Goal: Transaction & Acquisition: Subscribe to service/newsletter

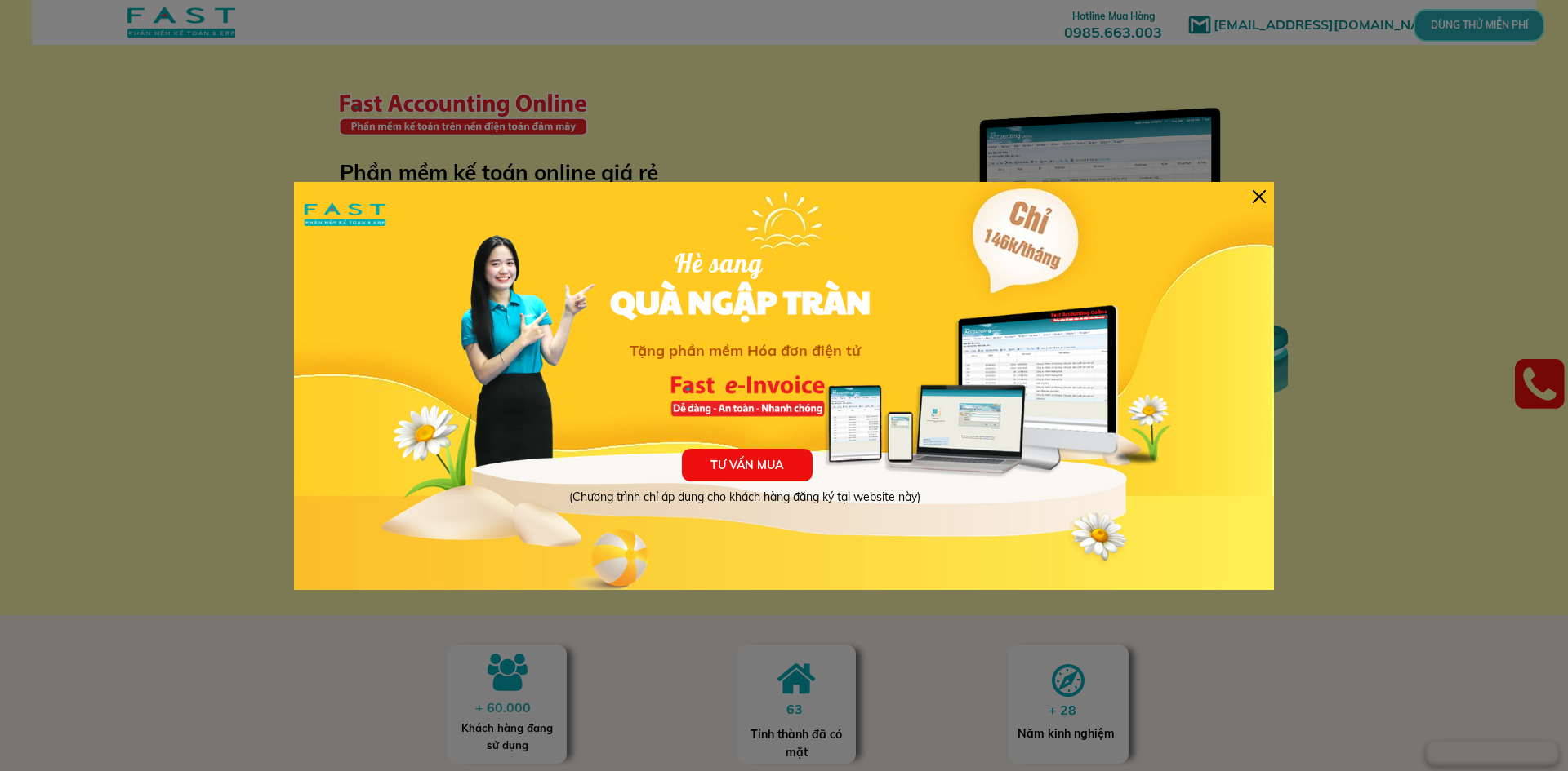
click at [1264, 197] on div at bounding box center [1260, 197] width 13 height 13
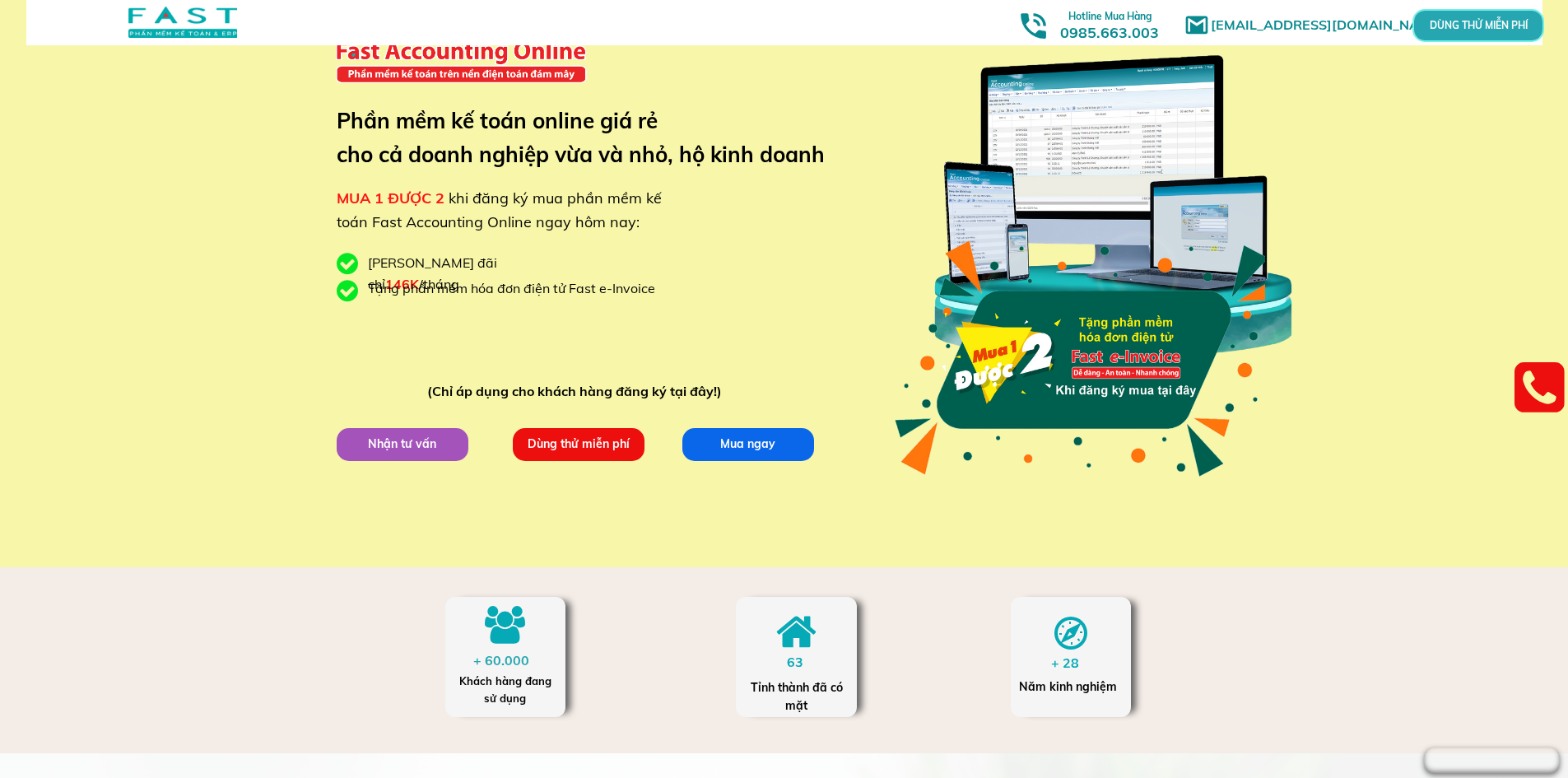
scroll to position [82, 0]
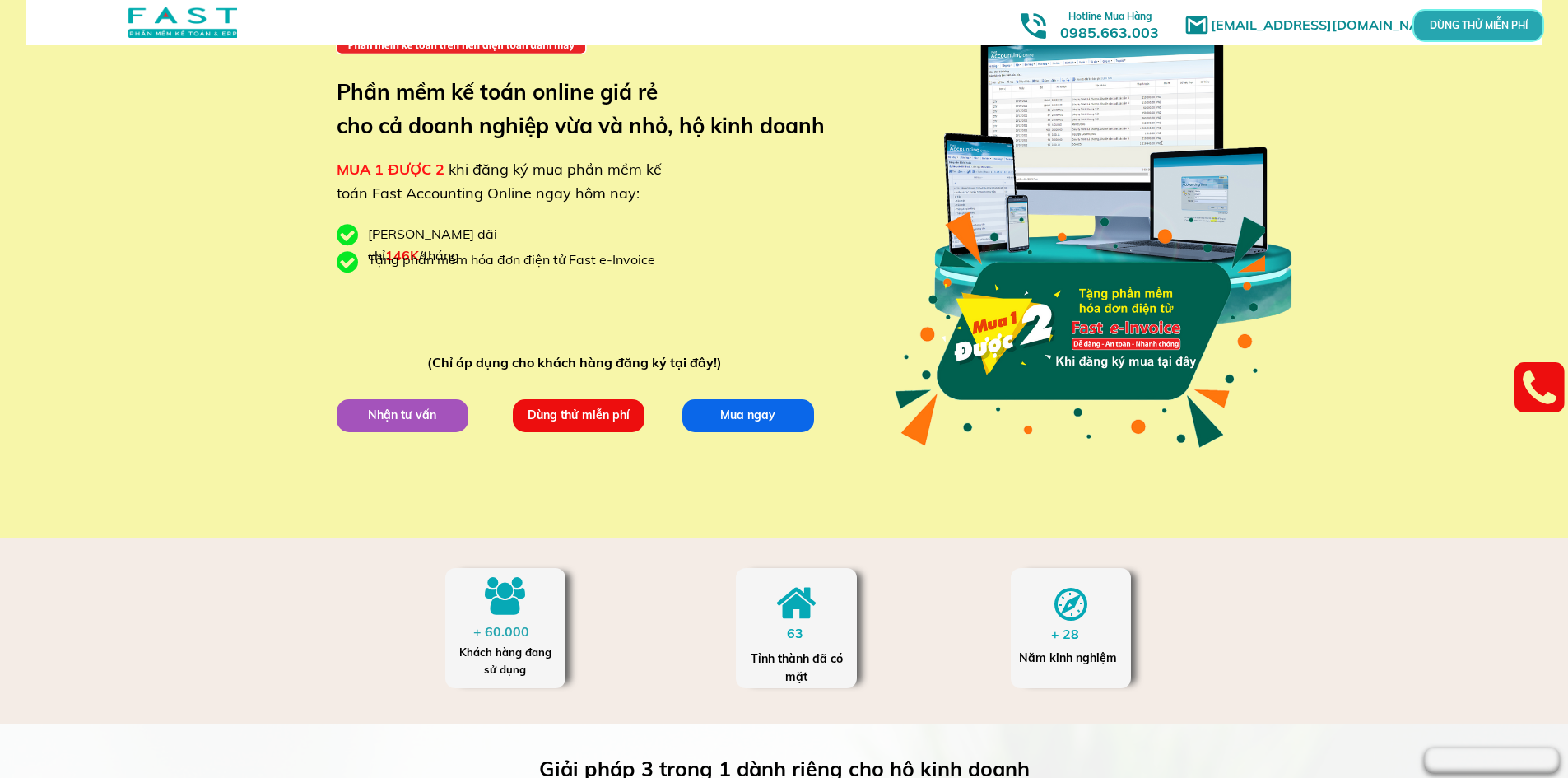
click at [547, 422] on p "Dùng thử miễn phí" at bounding box center [578, 415] width 131 height 33
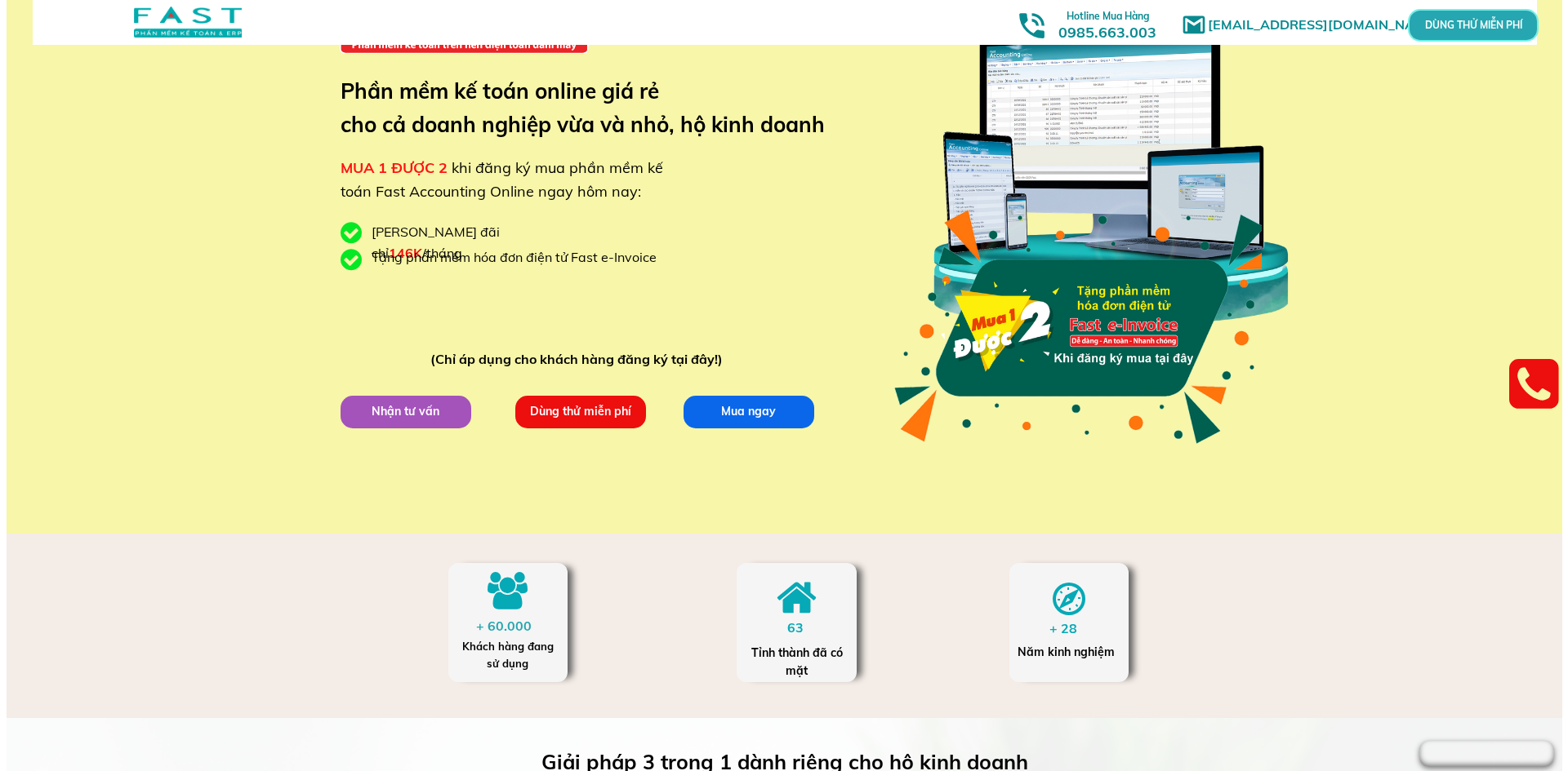
scroll to position [0, 0]
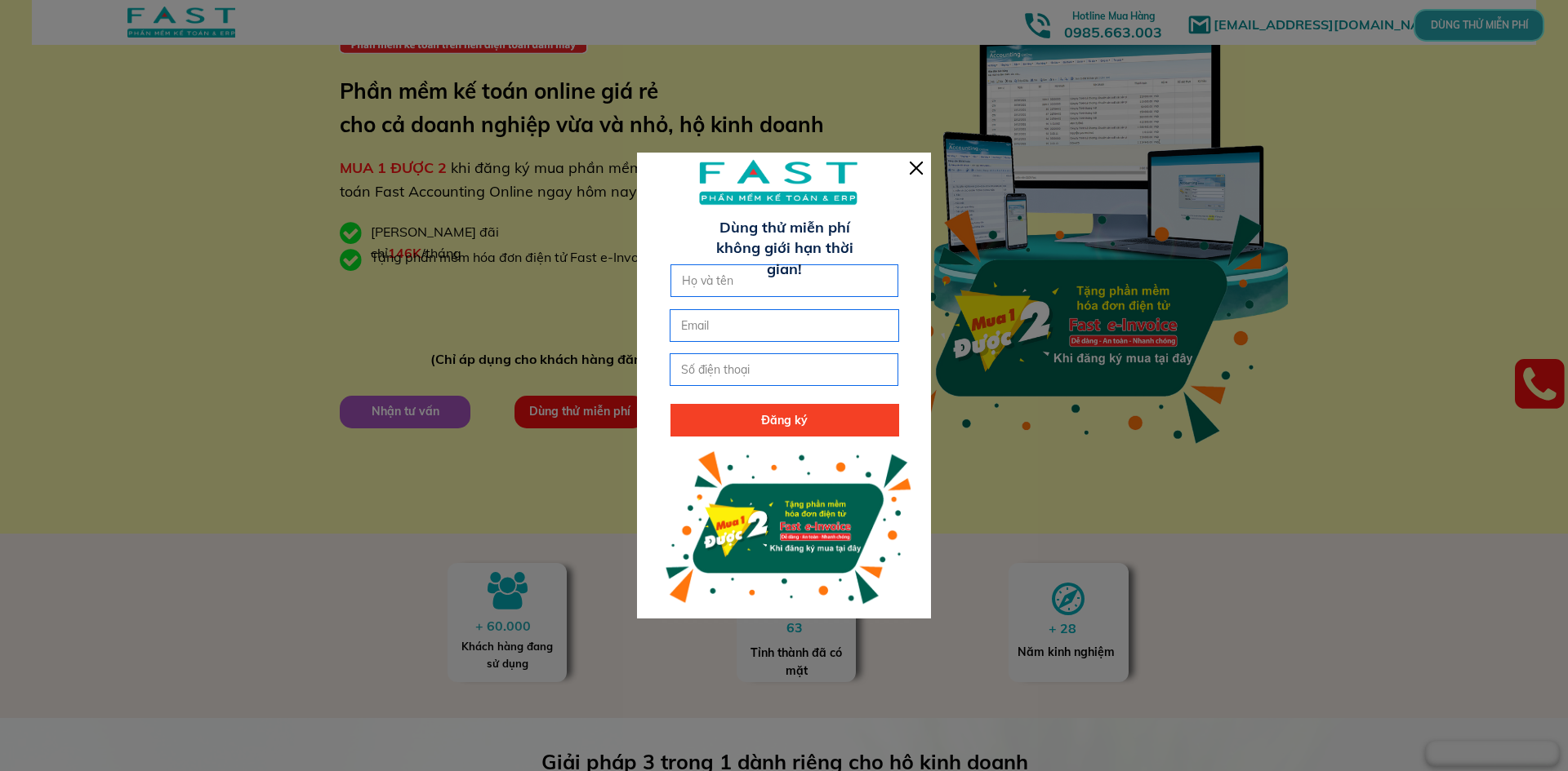
click at [722, 284] on input "text" at bounding box center [784, 281] width 214 height 31
type input "[PERSON_NAME]"
click at [713, 328] on input "email" at bounding box center [783, 325] width 214 height 31
type input "[EMAIL_ADDRESS][DOMAIN_NAME]"
click at [816, 370] on input "tel" at bounding box center [783, 370] width 214 height 31
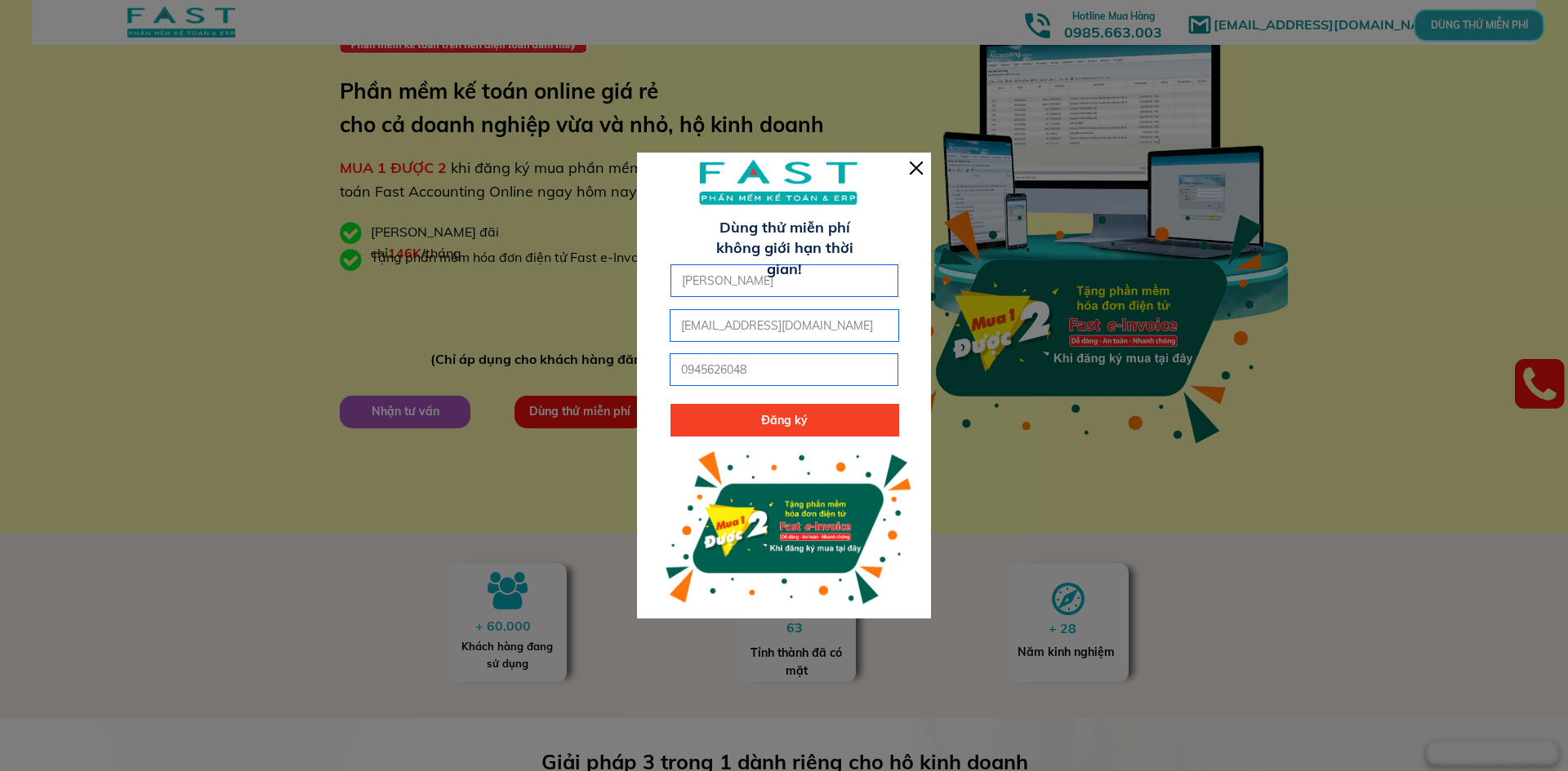
type input "0945626048"
click at [781, 414] on p "Đăng ký" at bounding box center [785, 420] width 229 height 33
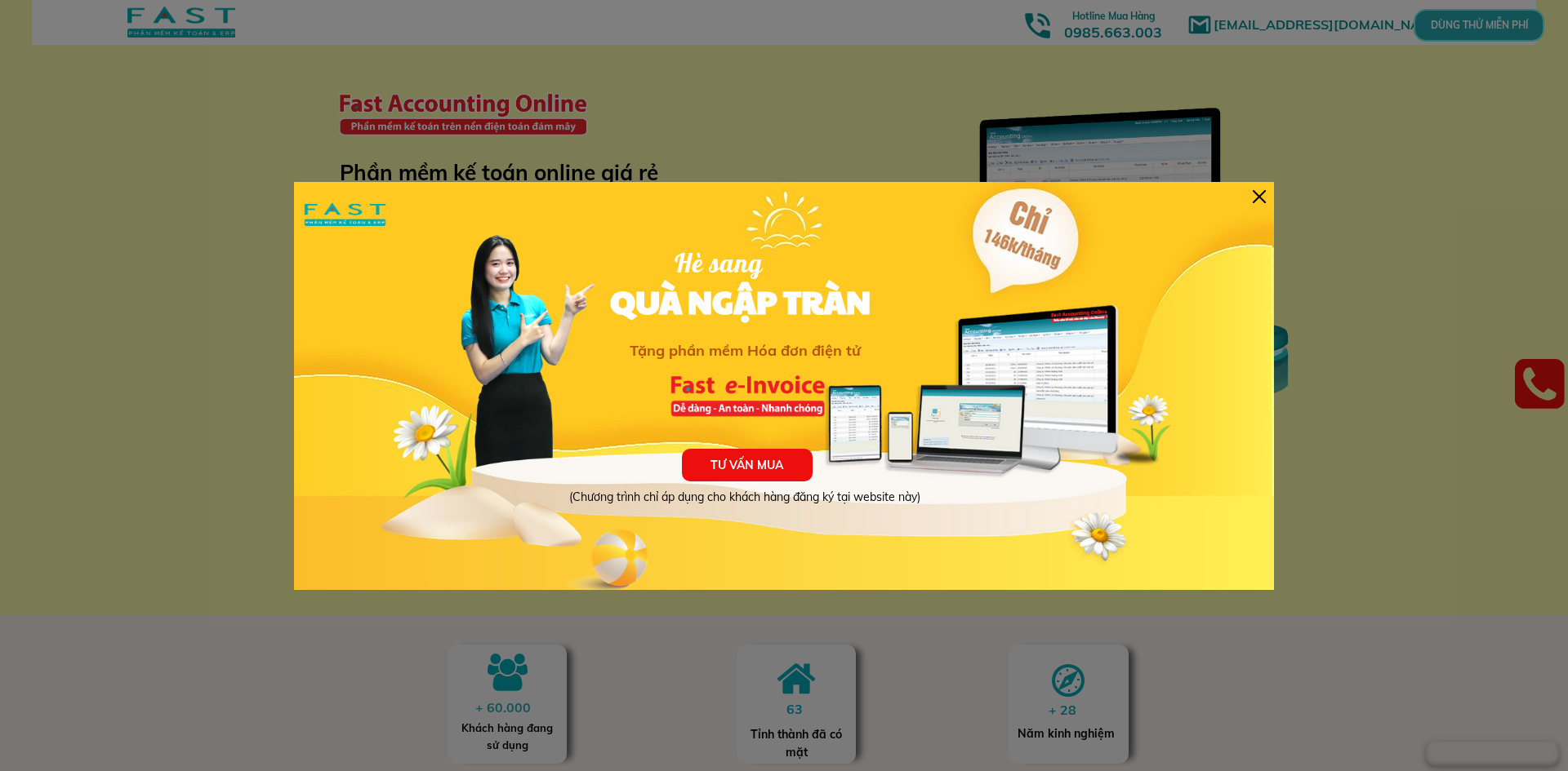
click at [1258, 198] on div at bounding box center [1260, 197] width 13 height 13
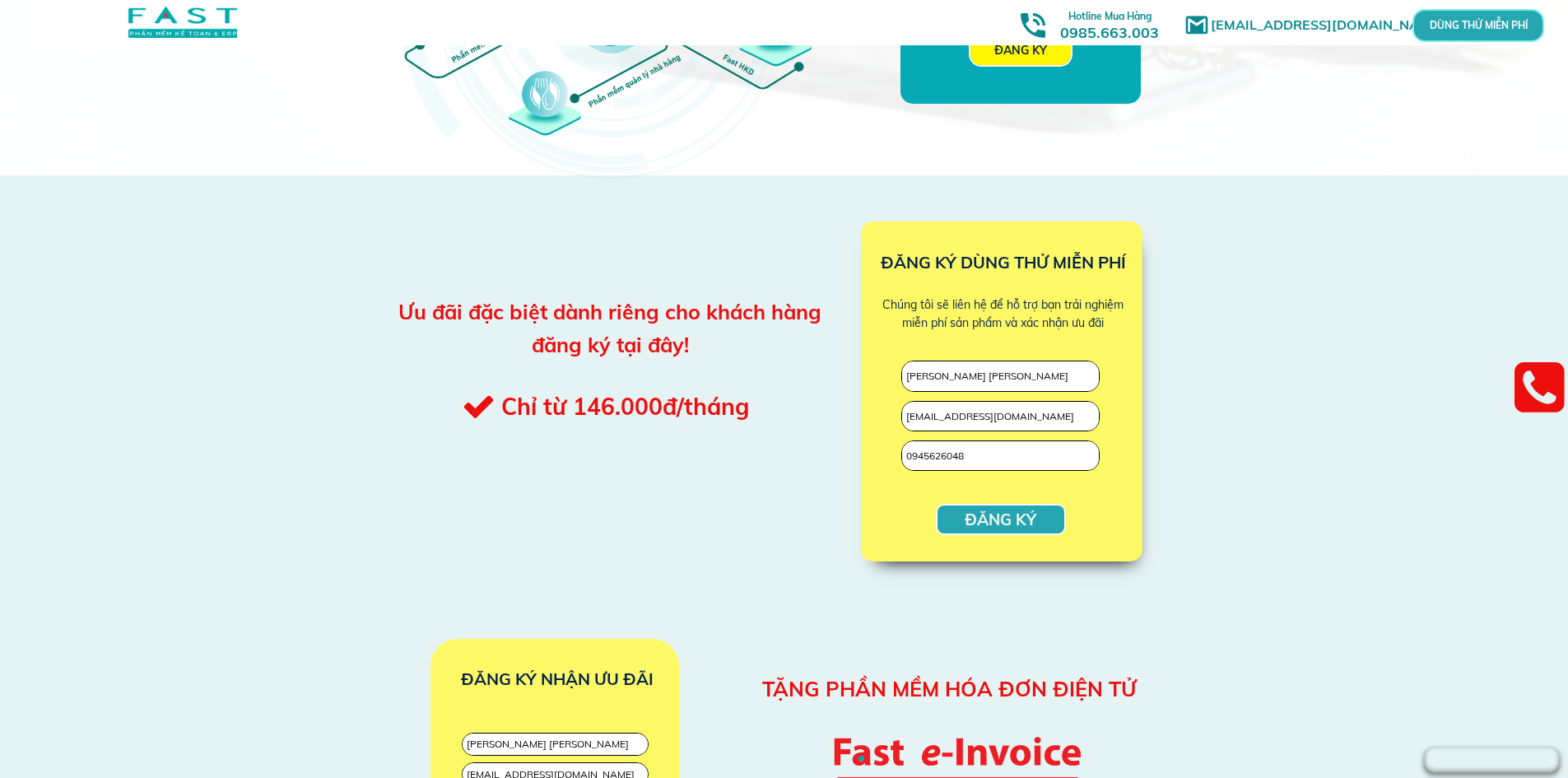
scroll to position [1647, 0]
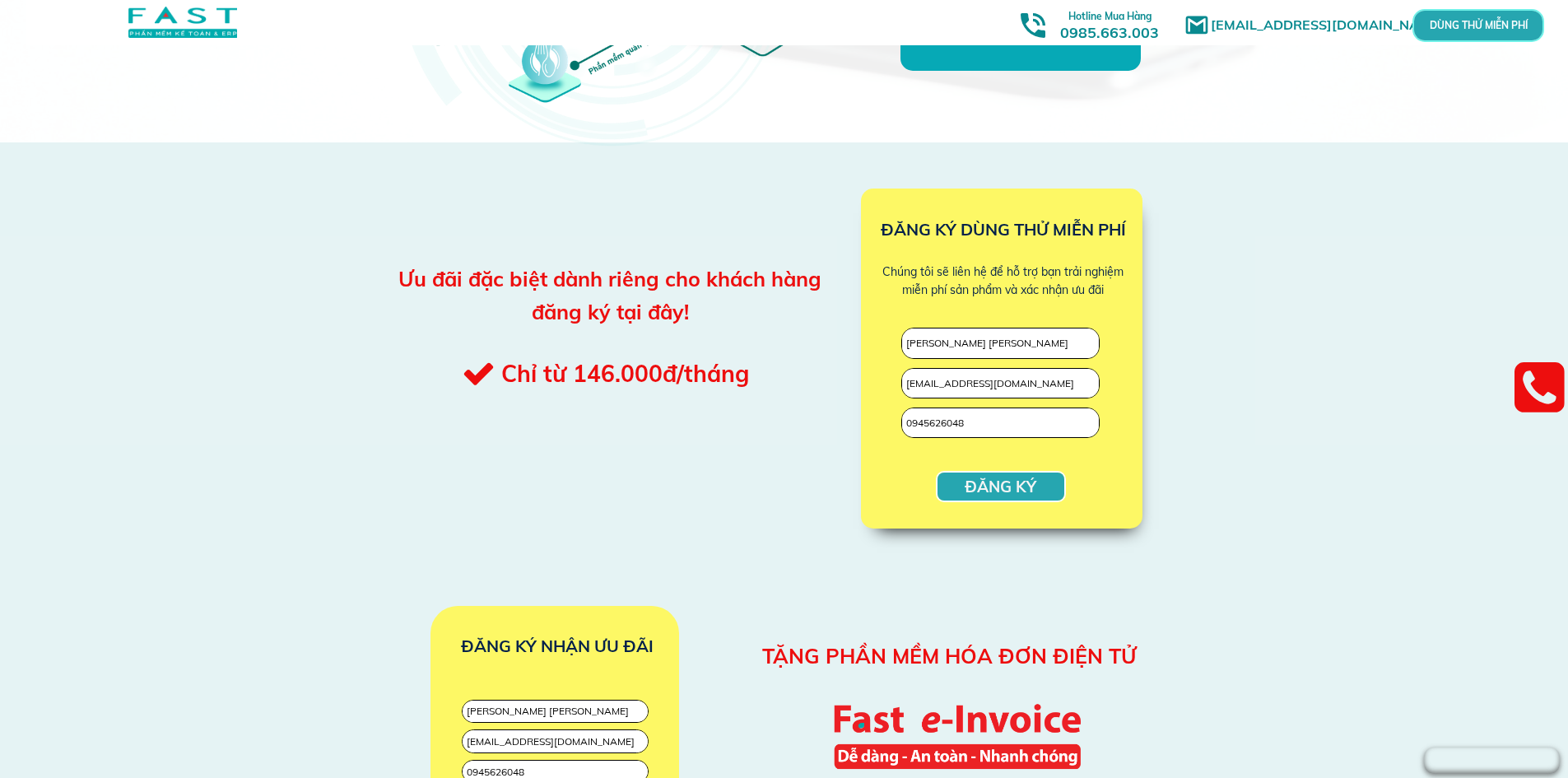
click at [949, 486] on p "ĐĂNG KÝ" at bounding box center [1001, 486] width 127 height 28
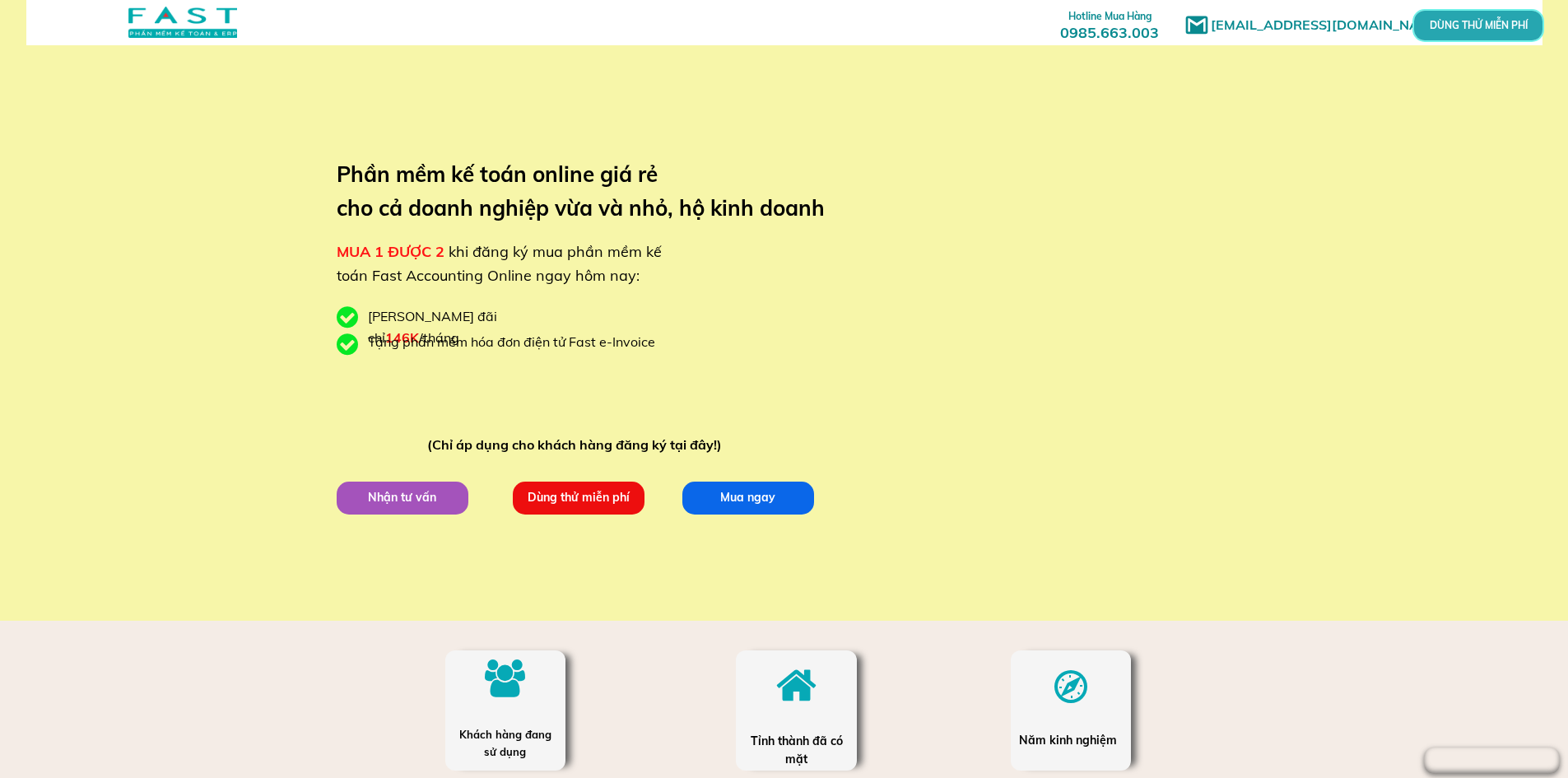
scroll to position [1647, 0]
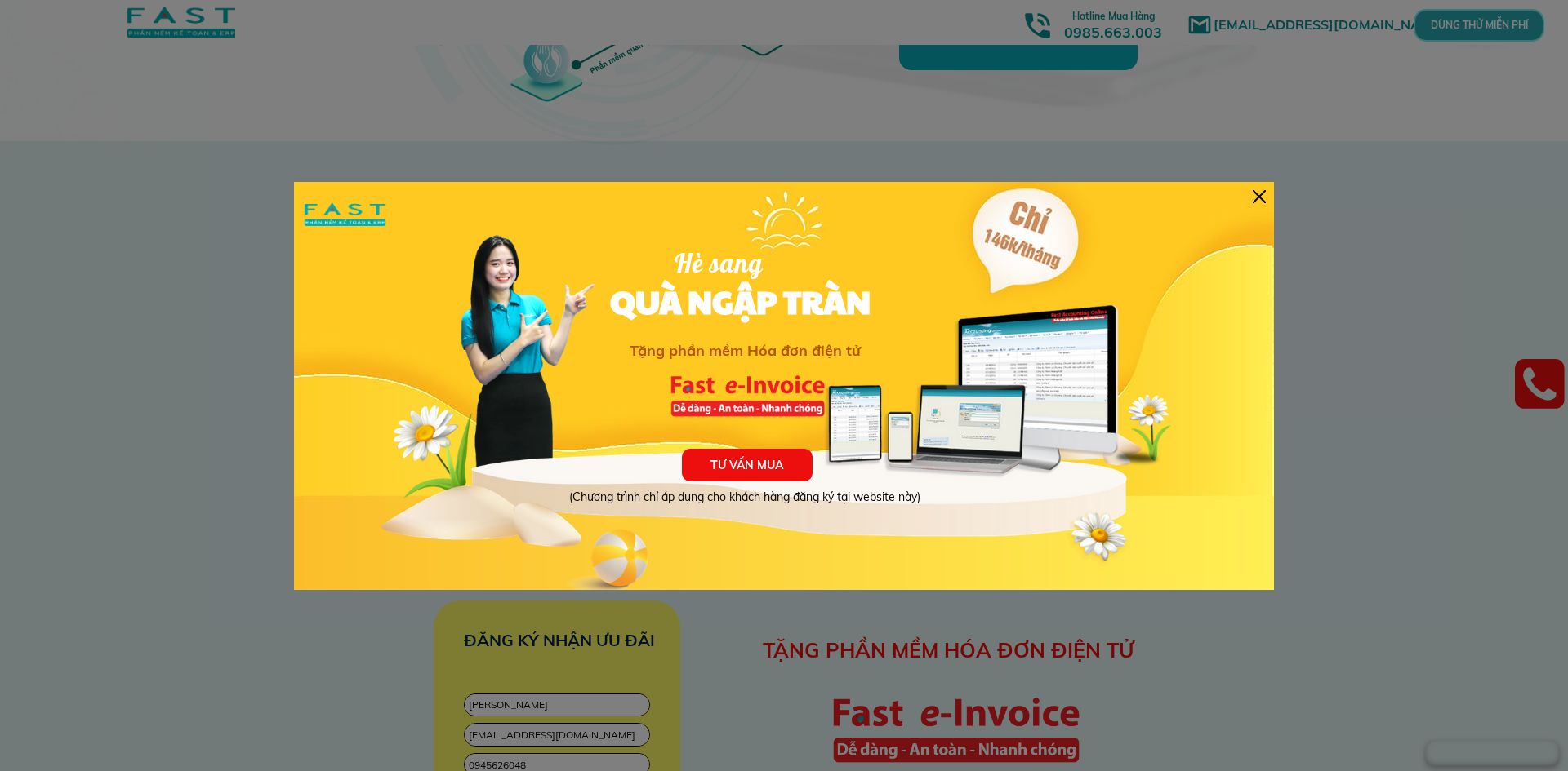
click at [1262, 192] on div at bounding box center [1260, 197] width 13 height 13
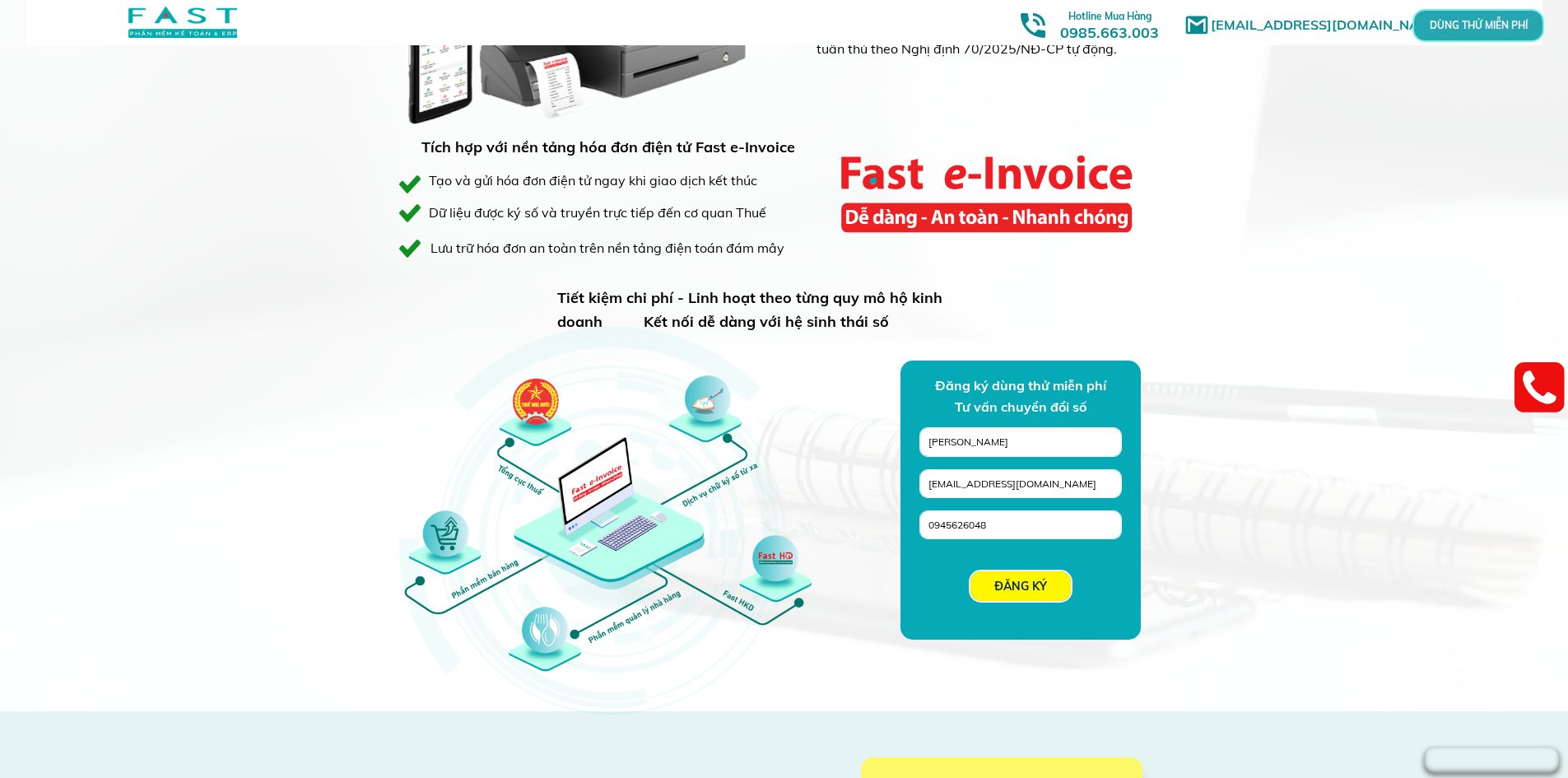
scroll to position [1070, 0]
